Goal: Transaction & Acquisition: Purchase product/service

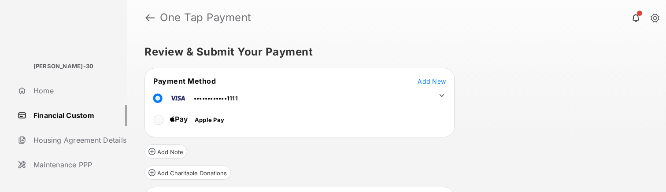
click at [528, 104] on div "Review & Submit Your Payment Payment Method Add New ••••••••••••1111 Apple Pay …" at bounding box center [396, 113] width 539 height 157
click at [65, 86] on link "Home" at bounding box center [70, 90] width 113 height 21
